Goal: Check status: Check status

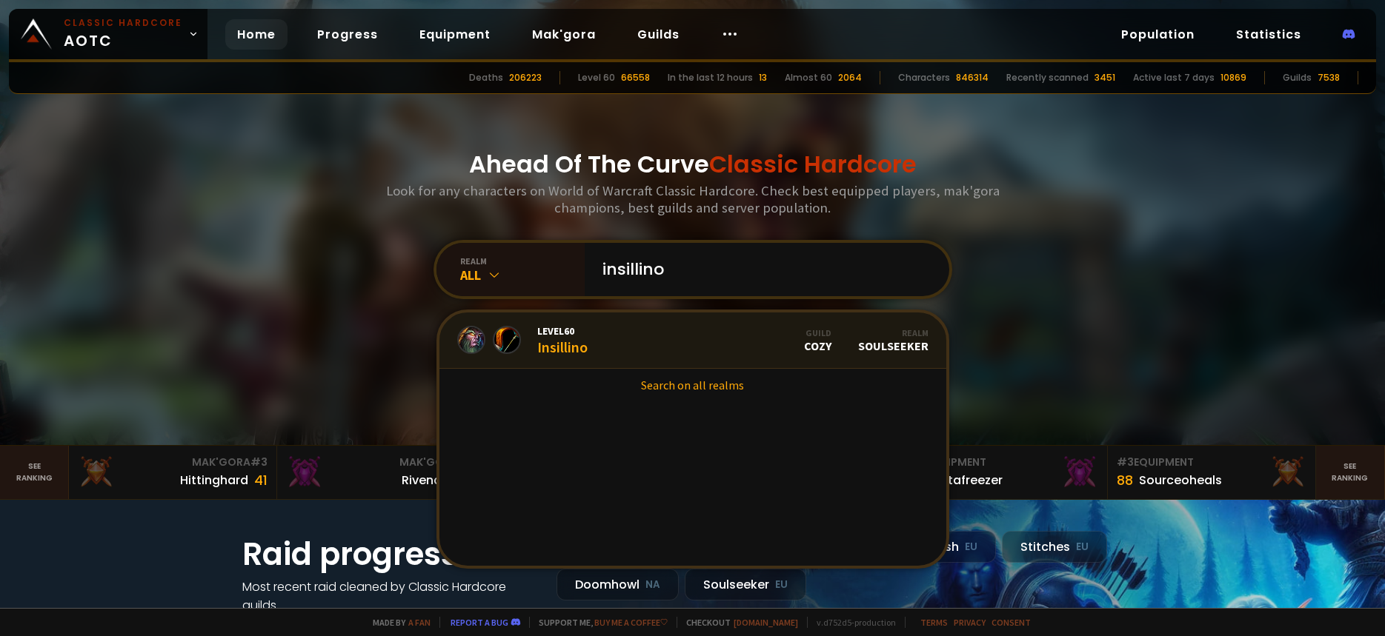
type input "insillino"
click at [709, 336] on link "Level 60 Insillino Guild Cozy Realm Soulseeker" at bounding box center [692, 341] width 507 height 56
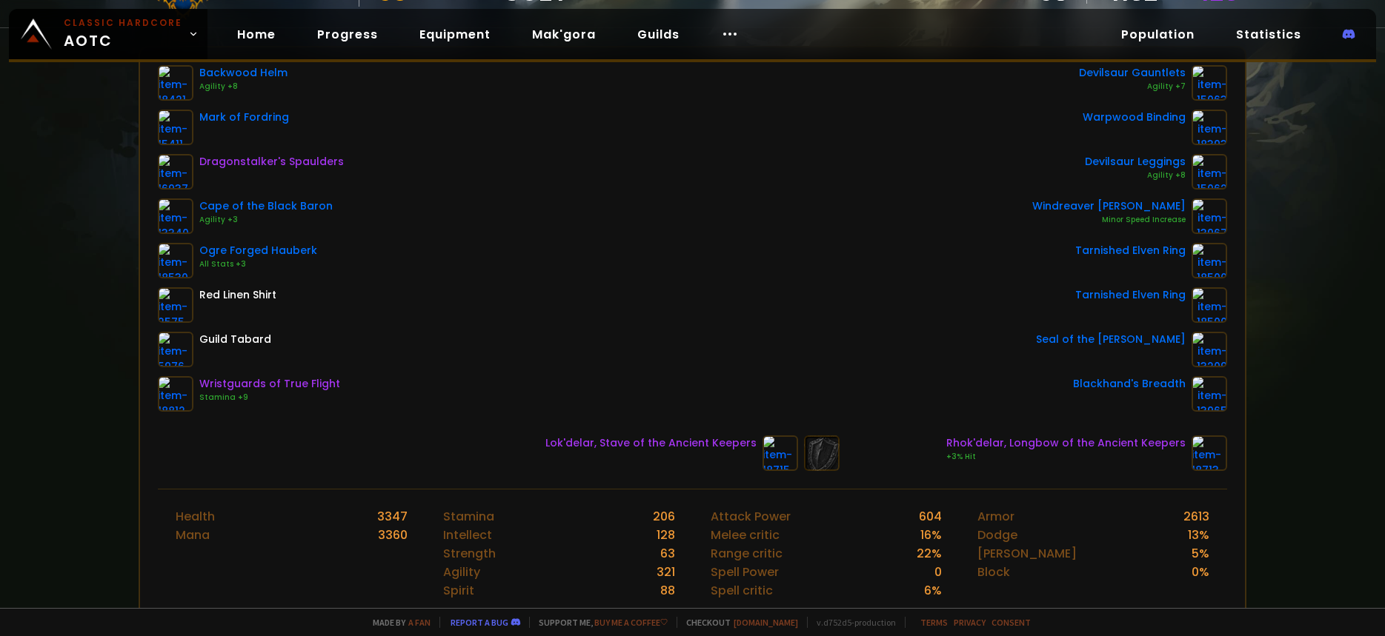
scroll to position [102, 0]
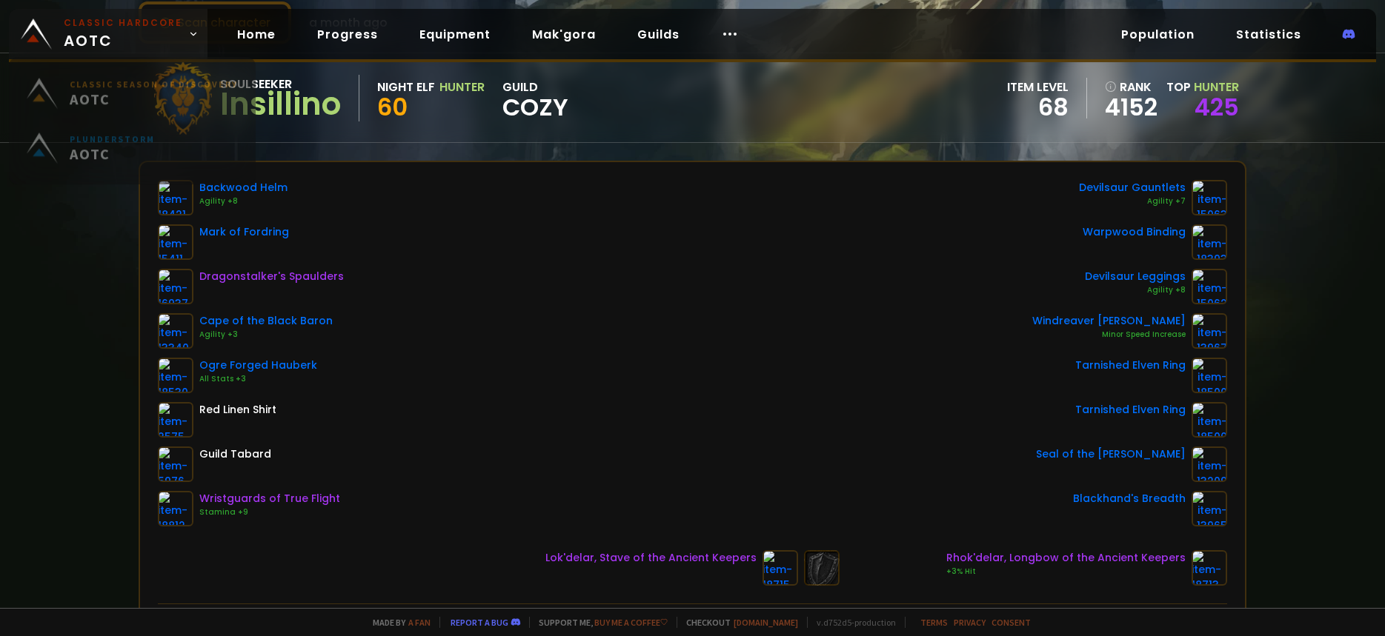
click at [98, 31] on span "Classic Hardcore AOTC" at bounding box center [123, 34] width 119 height 36
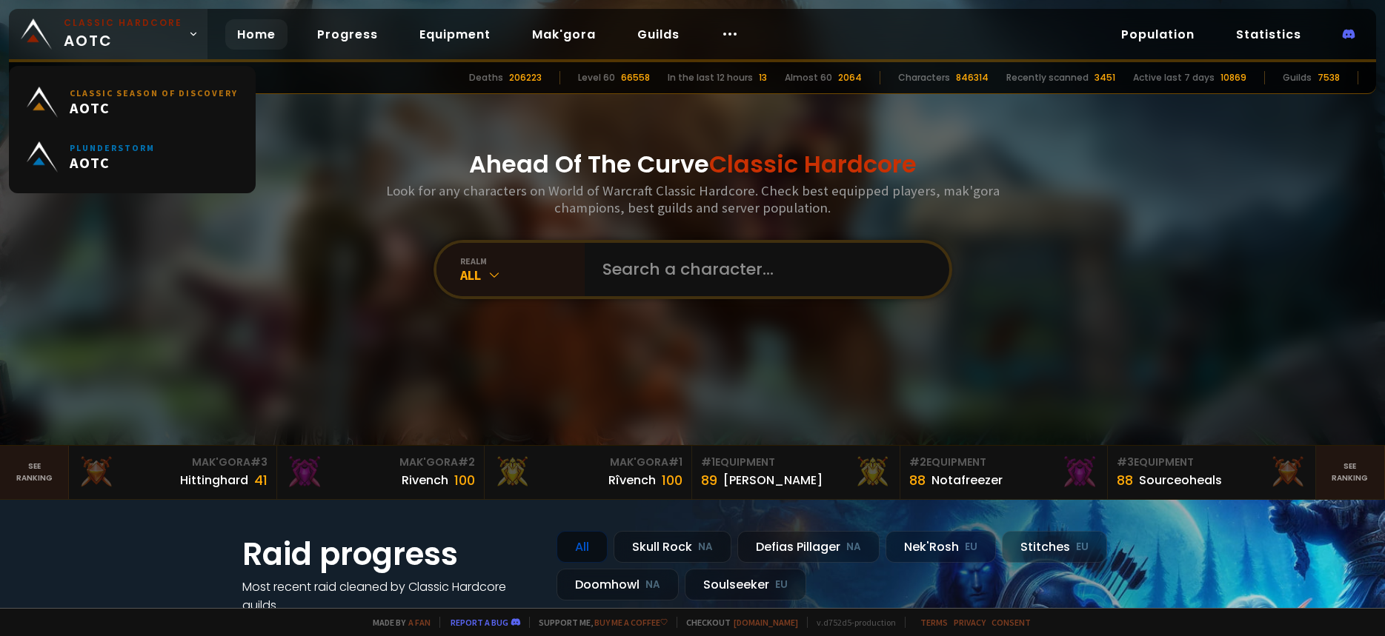
click at [98, 31] on span "Classic Hardcore AOTC" at bounding box center [123, 34] width 119 height 36
